Goal: Find specific page/section: Find specific page/section

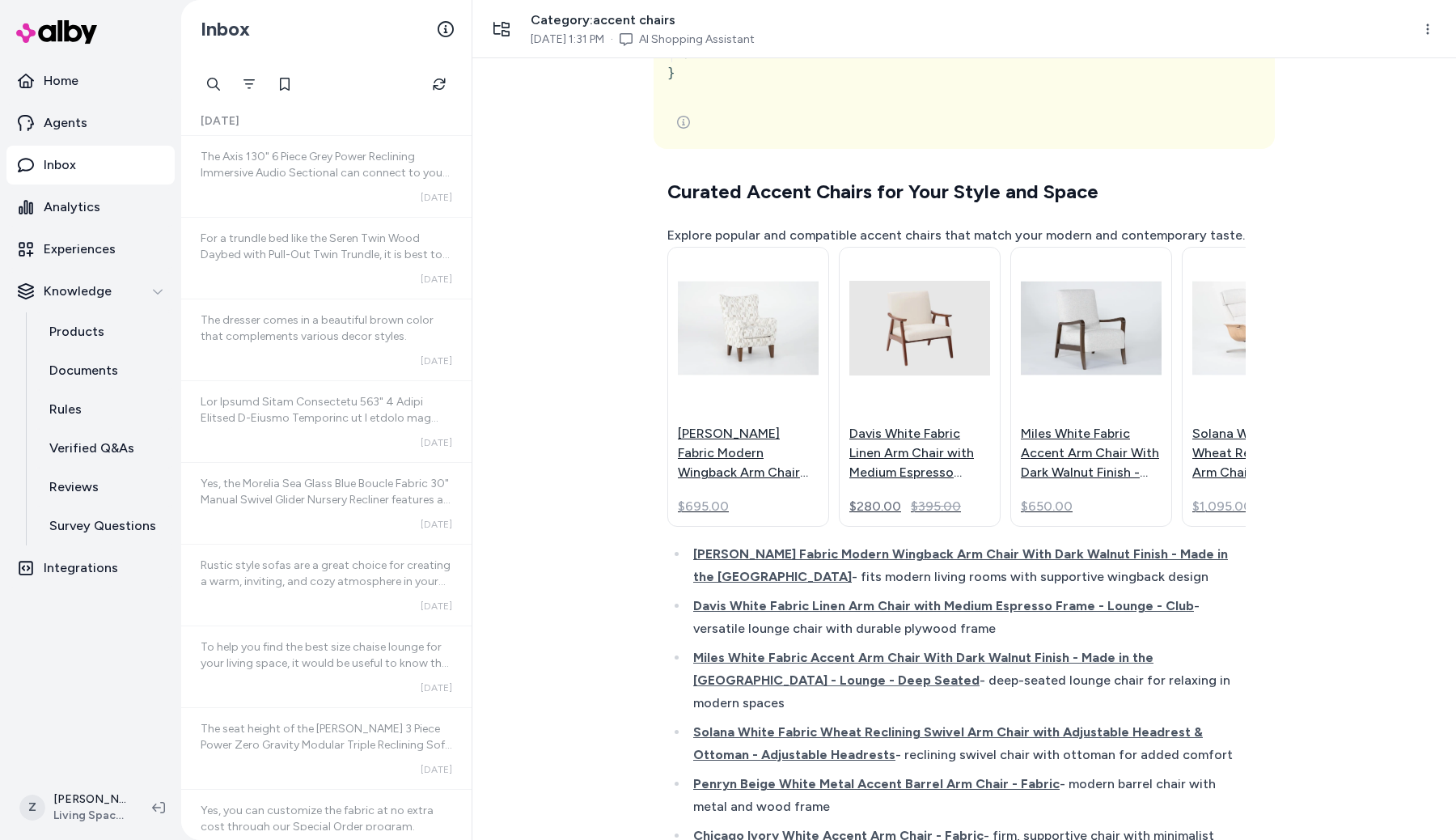
scroll to position [20136, 0]
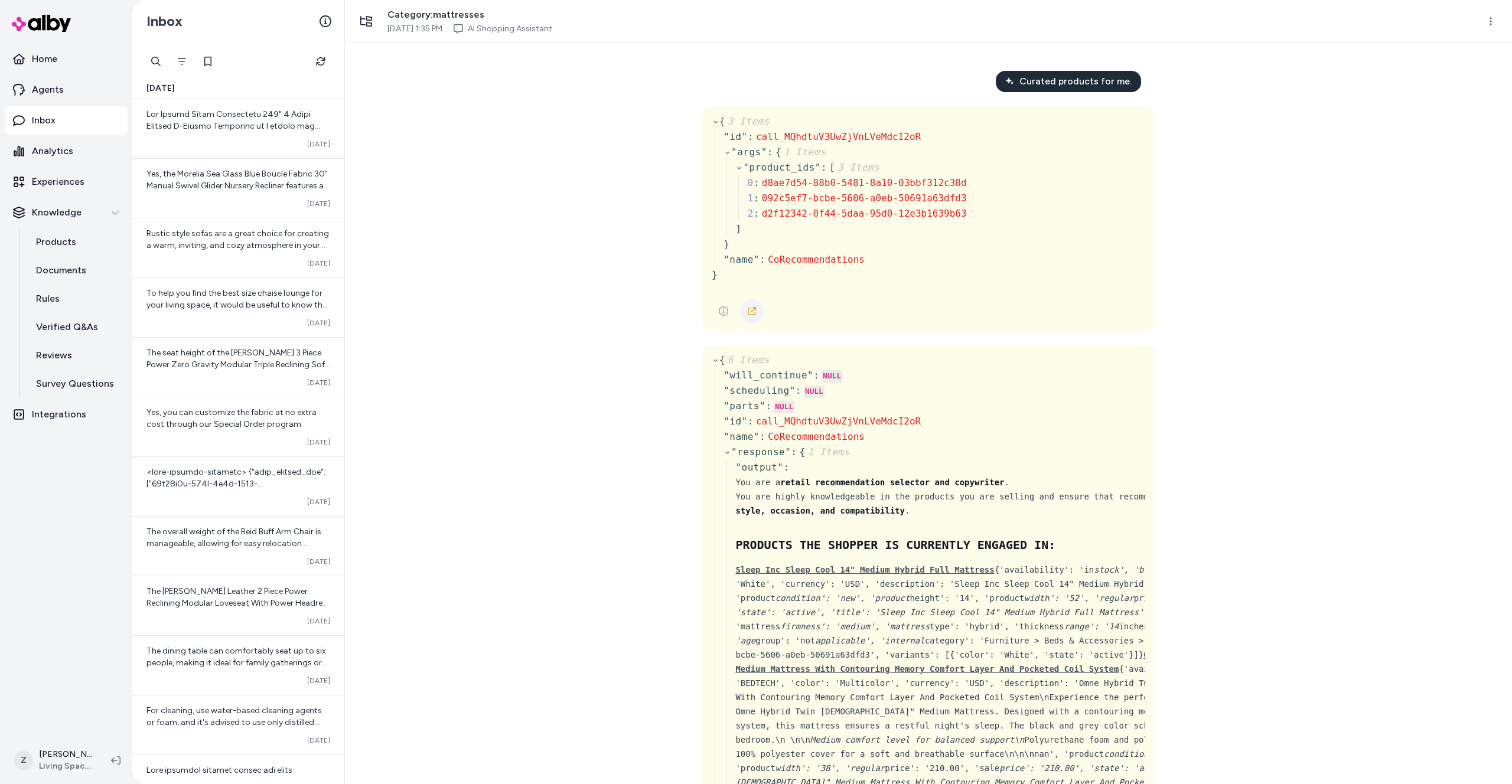
click at [759, 308] on link at bounding box center [752, 311] width 24 height 24
